Goal: Task Accomplishment & Management: Manage account settings

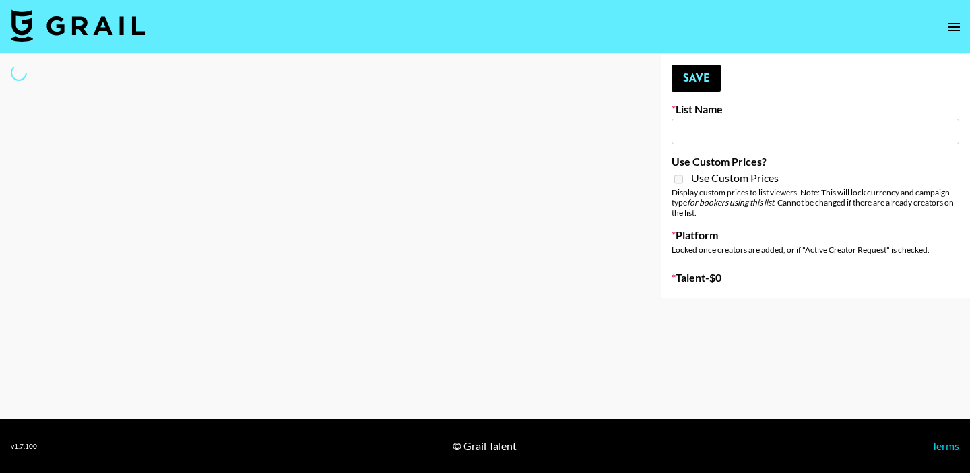
click at [680, 0] on nav at bounding box center [485, 27] width 970 height 54
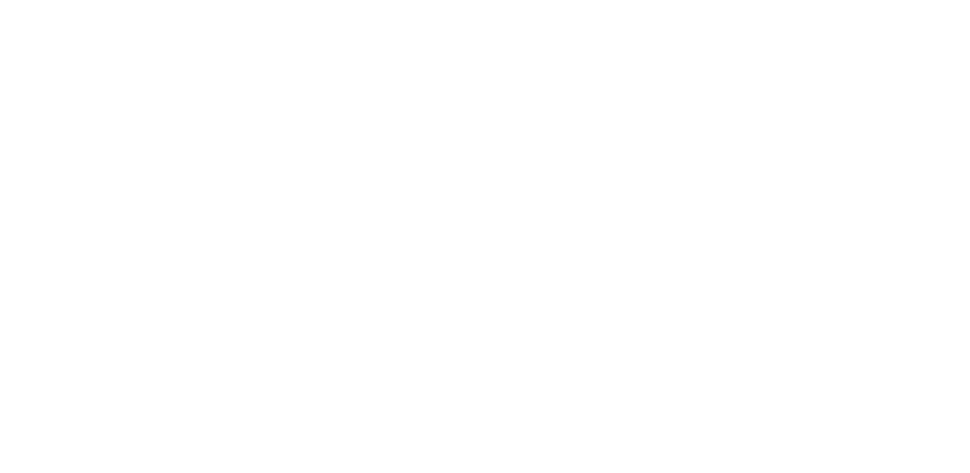
select select "Brand"
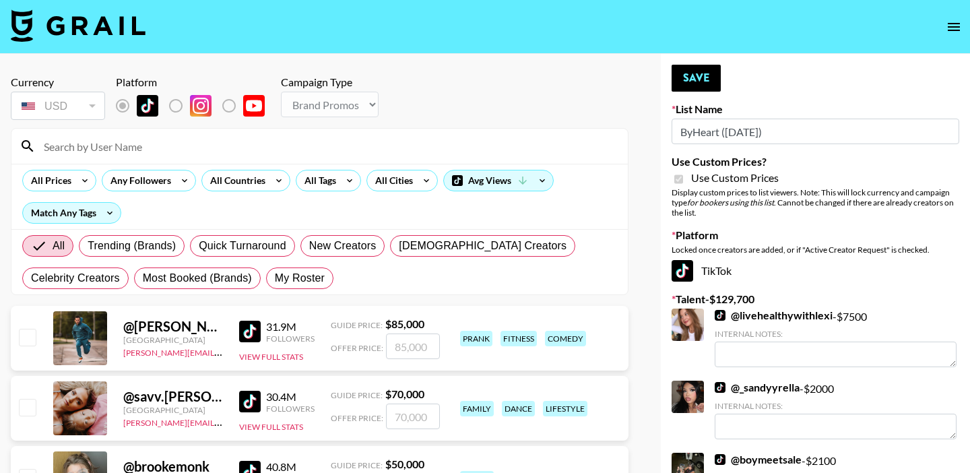
click at [444, 148] on input at bounding box center [328, 146] width 584 height 22
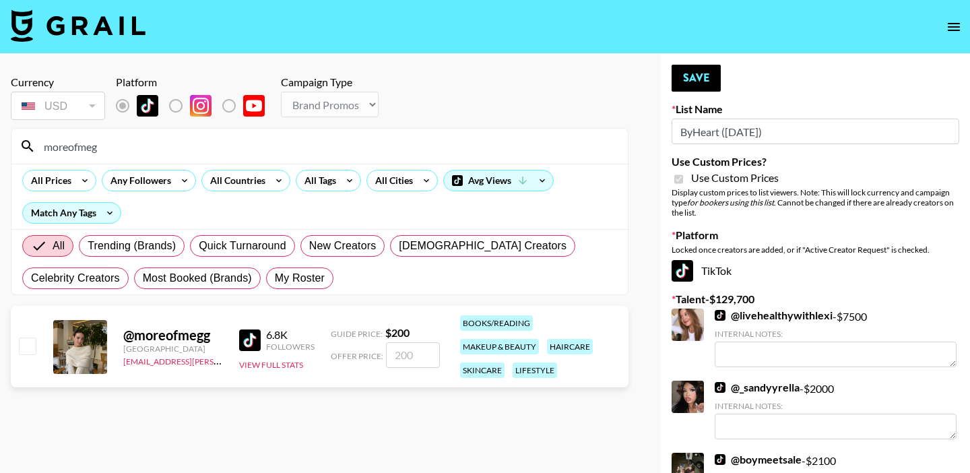
type input "moreofmeg"
click at [26, 339] on input "checkbox" at bounding box center [27, 346] width 16 height 16
checkbox input "true"
type input "200"
click at [699, 80] on button "Save" at bounding box center [696, 78] width 49 height 27
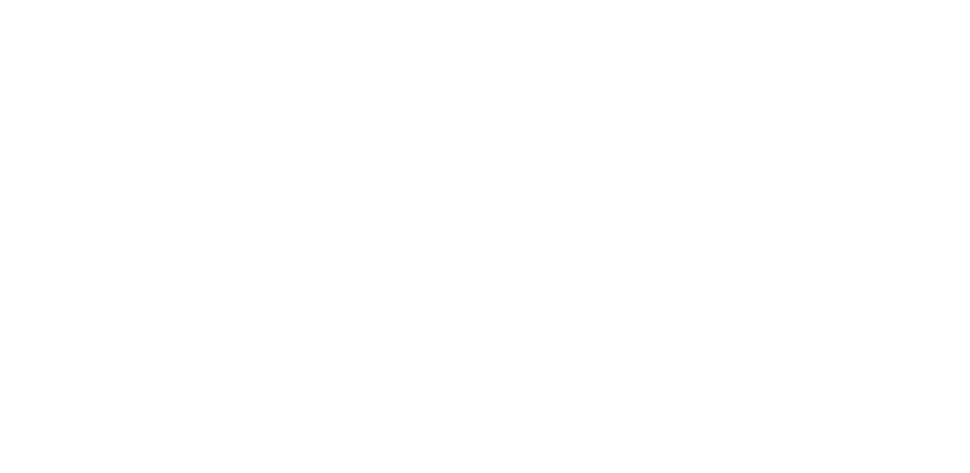
select select "Brand"
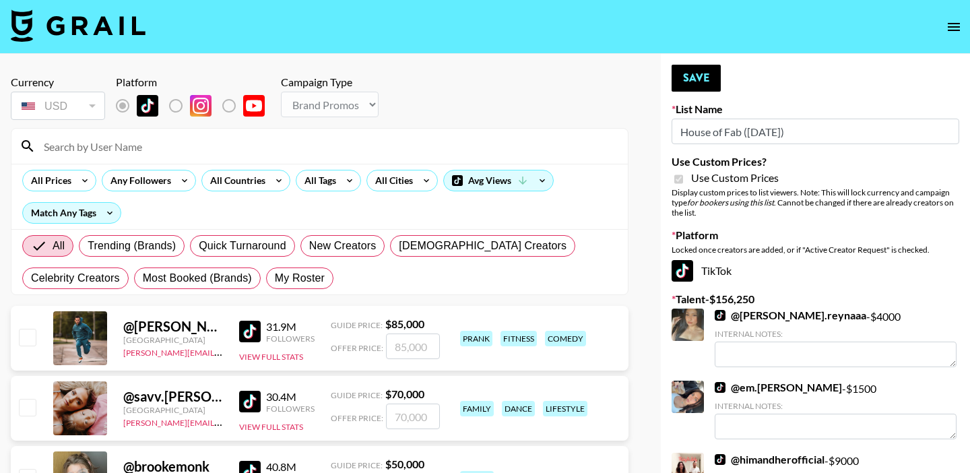
click at [259, 145] on input at bounding box center [328, 146] width 584 height 22
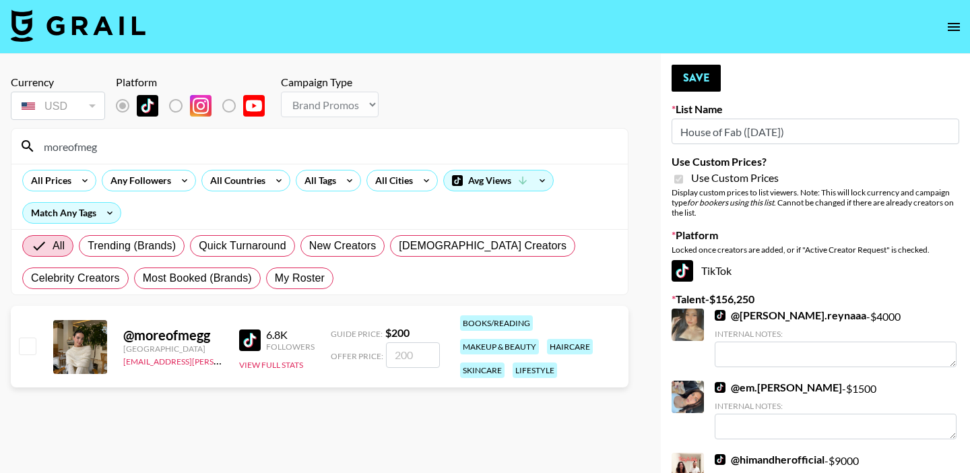
type input "moreofmeg"
click at [30, 338] on input "checkbox" at bounding box center [27, 346] width 16 height 16
checkbox input "true"
type input "200"
click at [687, 78] on button "Save" at bounding box center [696, 78] width 49 height 27
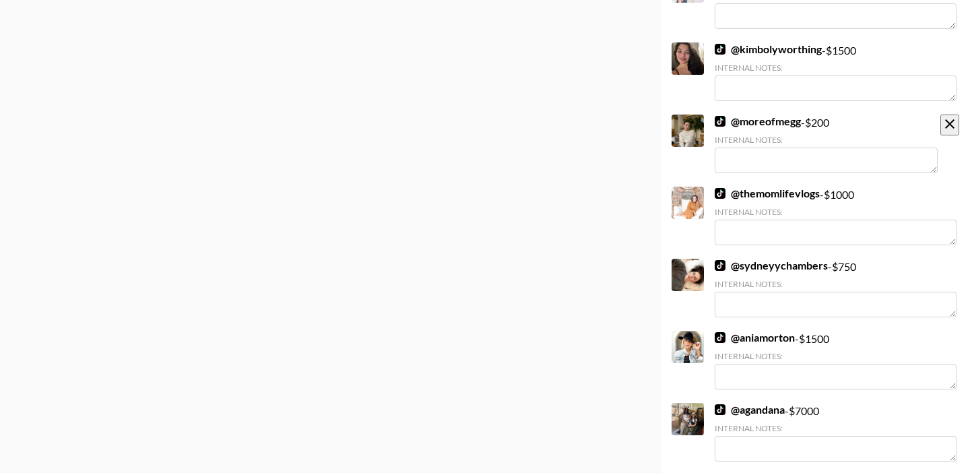
scroll to position [3254, 0]
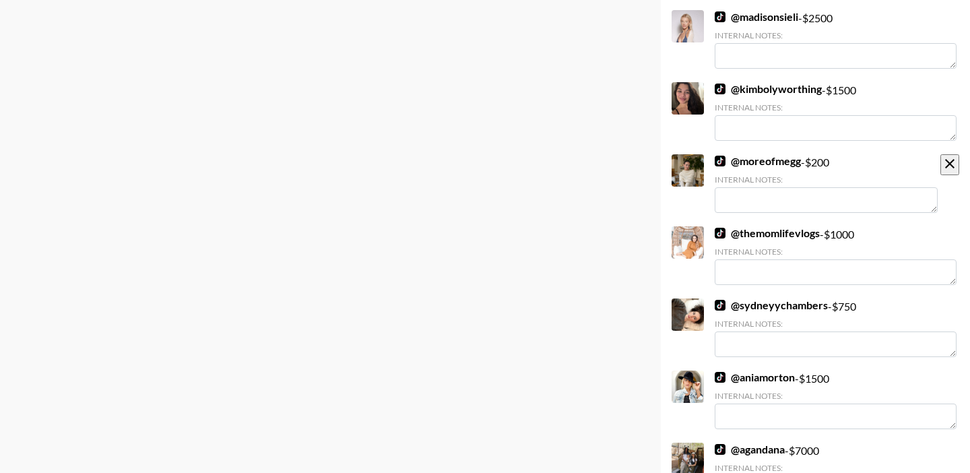
click at [771, 187] on textarea at bounding box center [826, 200] width 223 height 26
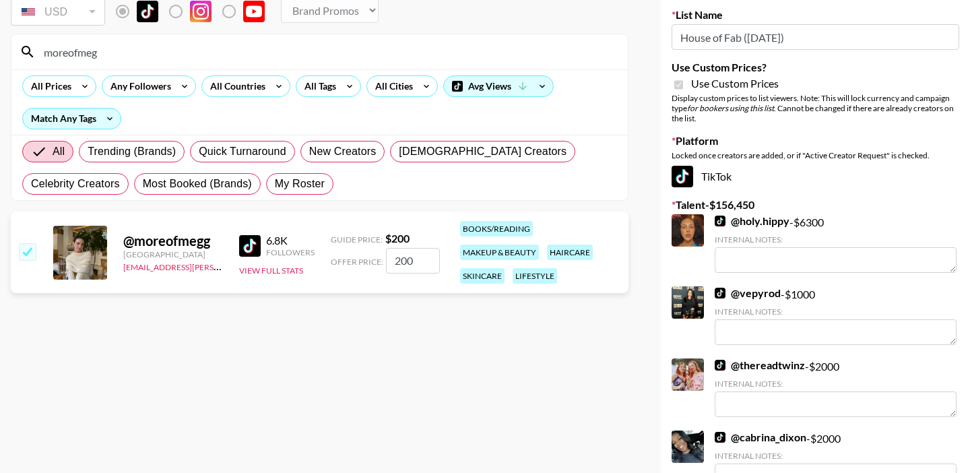
scroll to position [37, 0]
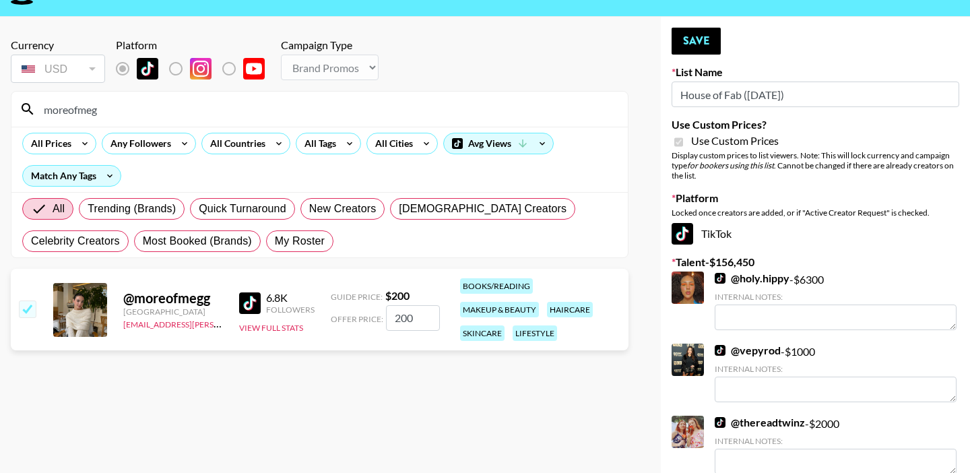
type textarea "pls see IG"
click at [709, 34] on button "Save" at bounding box center [696, 41] width 49 height 27
